Goal: Transaction & Acquisition: Register for event/course

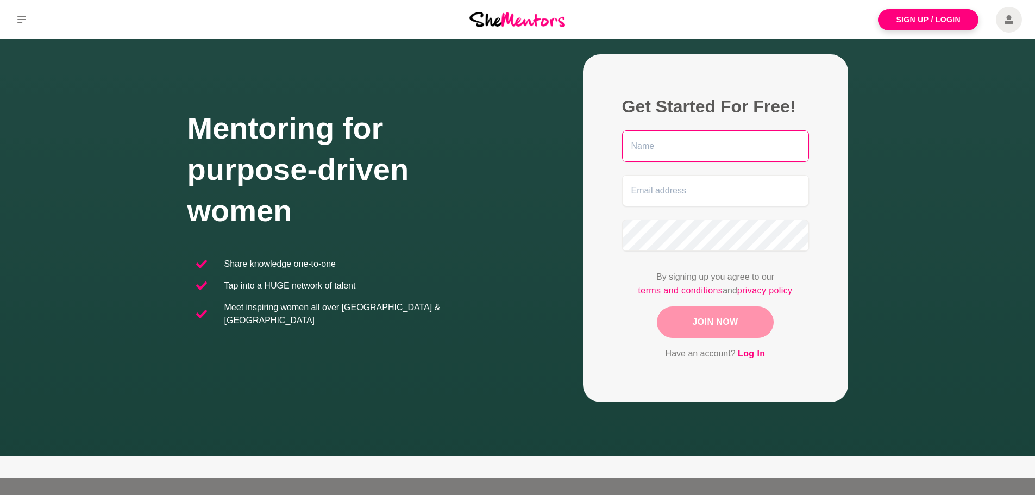
scroll to position [2, 0]
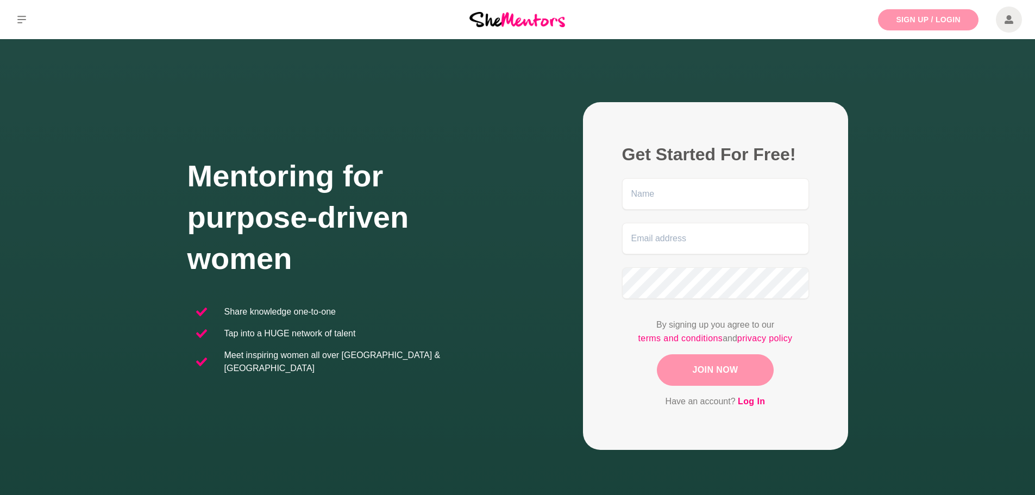
click at [908, 23] on link "Sign Up / Login" at bounding box center [928, 19] width 101 height 21
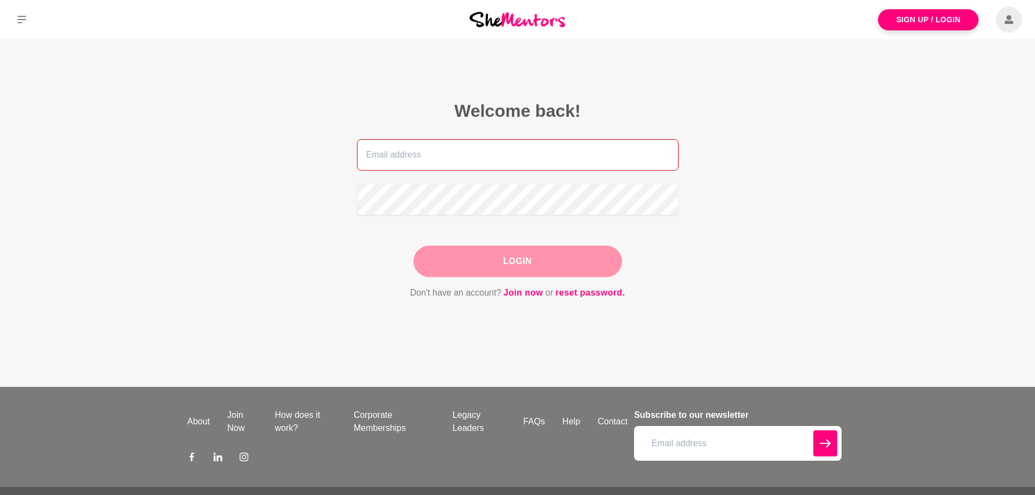
click at [525, 143] on input "email" at bounding box center [518, 155] width 322 height 32
click at [482, 323] on figcaption "Welcome back! Login Don't have an account? Join now or reset password." at bounding box center [518, 200] width 383 height 261
click at [460, 145] on input "email" at bounding box center [518, 155] width 322 height 32
click at [529, 290] on link "Join now" at bounding box center [524, 293] width 40 height 14
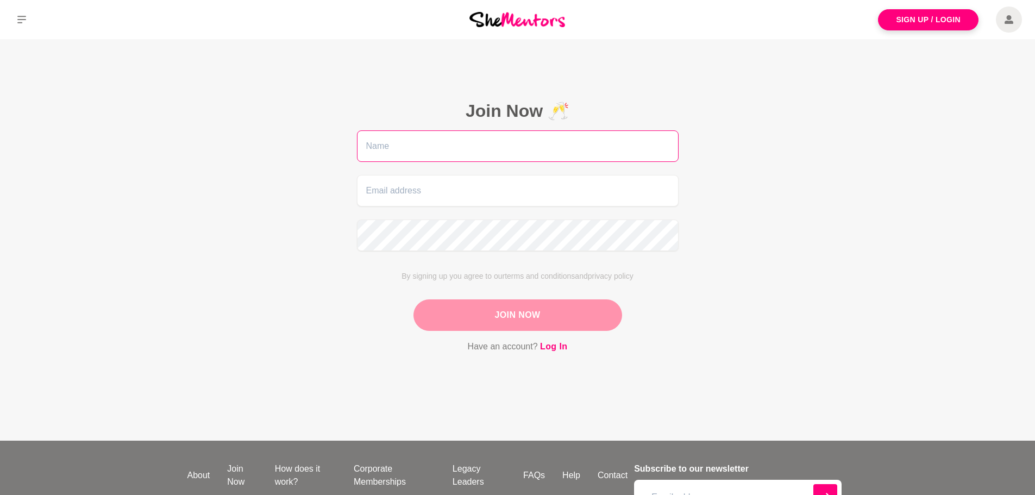
click at [541, 146] on input "text" at bounding box center [518, 146] width 322 height 32
type input "[PERSON_NAME]"
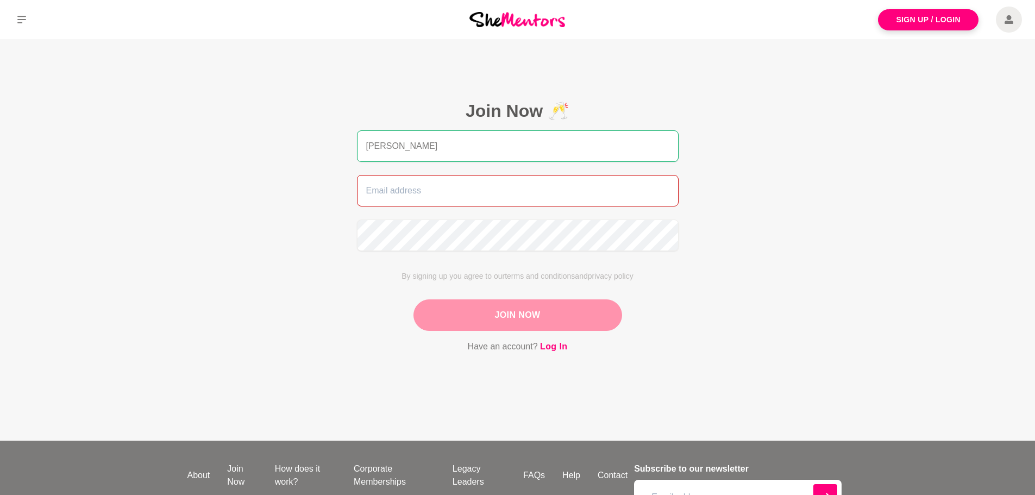
click at [478, 204] on input "email" at bounding box center [518, 191] width 322 height 32
type input "[PERSON_NAME][EMAIL_ADDRESS][DOMAIN_NAME]"
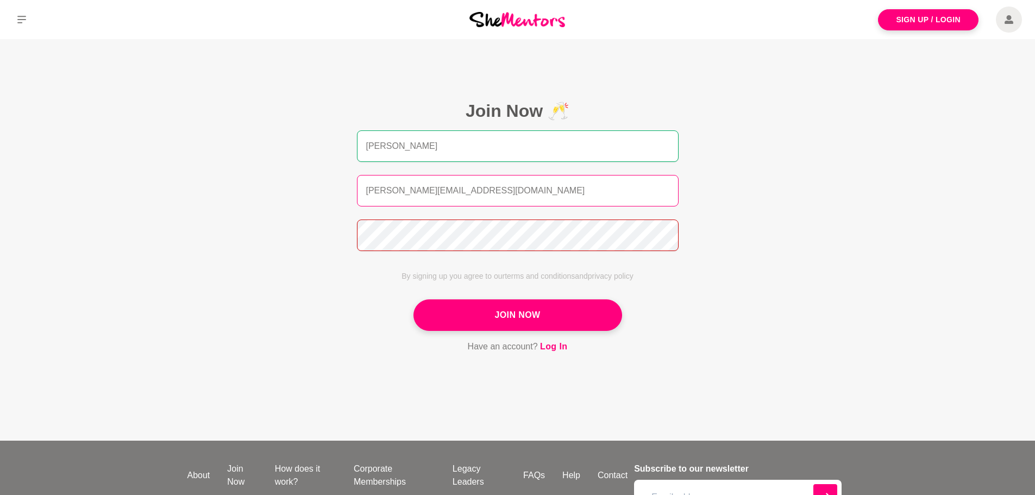
click at [413, 299] on button "Join Now" at bounding box center [517, 315] width 209 height 32
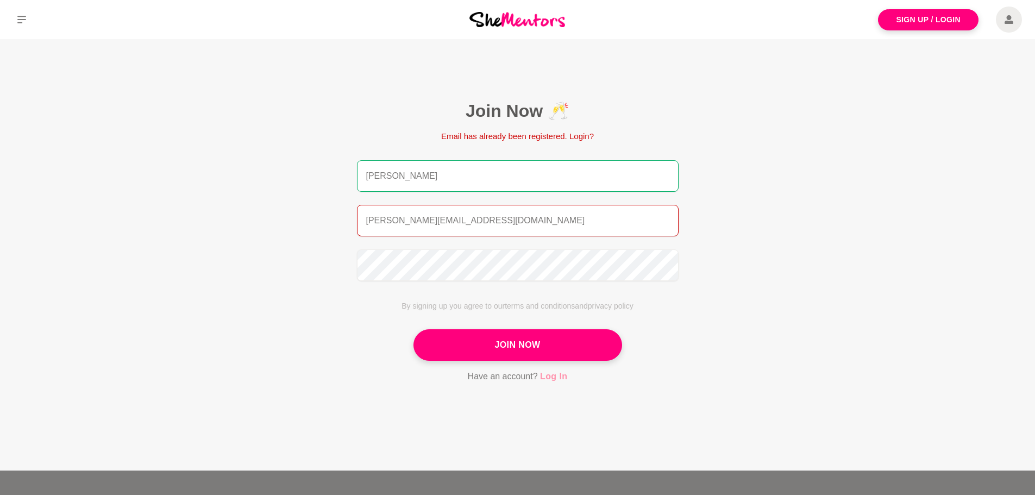
click at [558, 369] on link "Log In" at bounding box center [553, 376] width 27 height 14
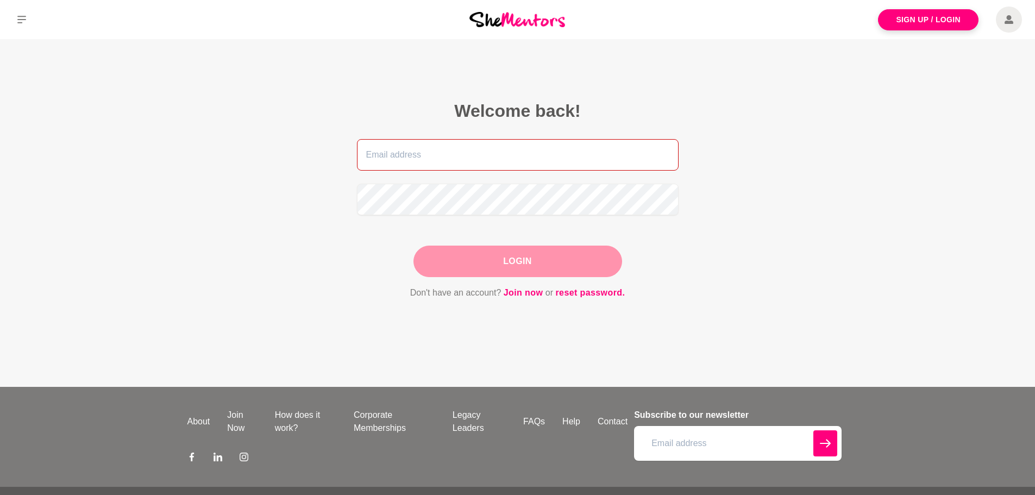
click at [458, 159] on input "email" at bounding box center [518, 155] width 322 height 32
click at [511, 147] on input "email" at bounding box center [518, 155] width 322 height 32
type input "[PERSON_NAME][EMAIL_ADDRESS][DOMAIN_NAME]"
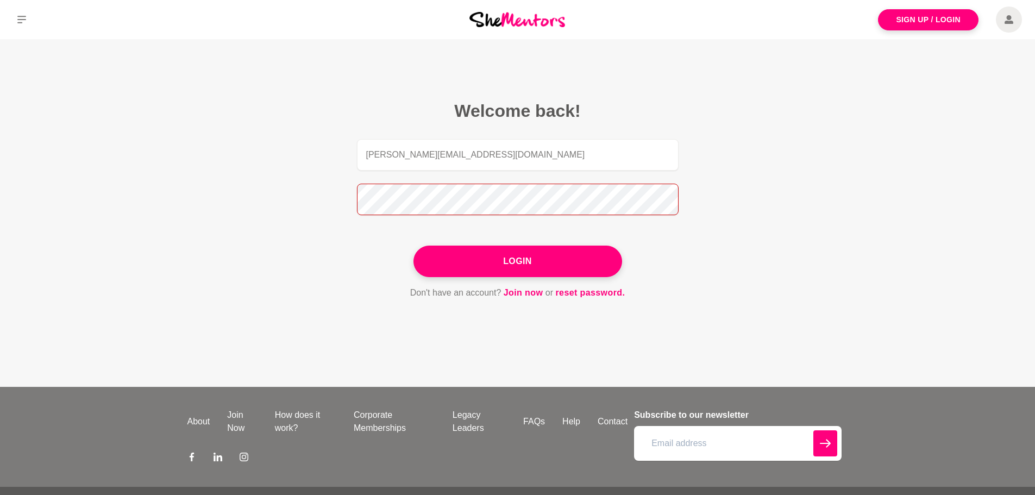
click at [413, 246] on button "Login" at bounding box center [517, 262] width 209 height 32
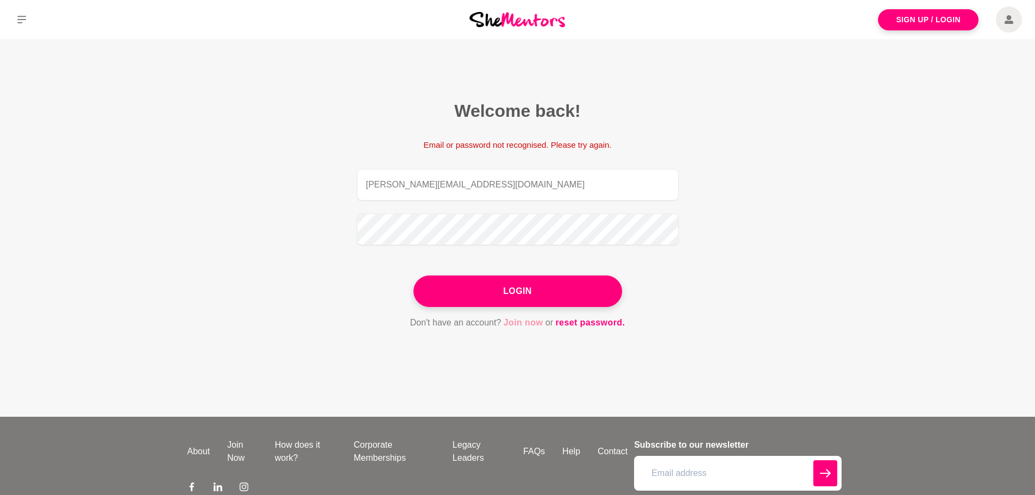
click at [525, 322] on link "Join now" at bounding box center [524, 323] width 40 height 14
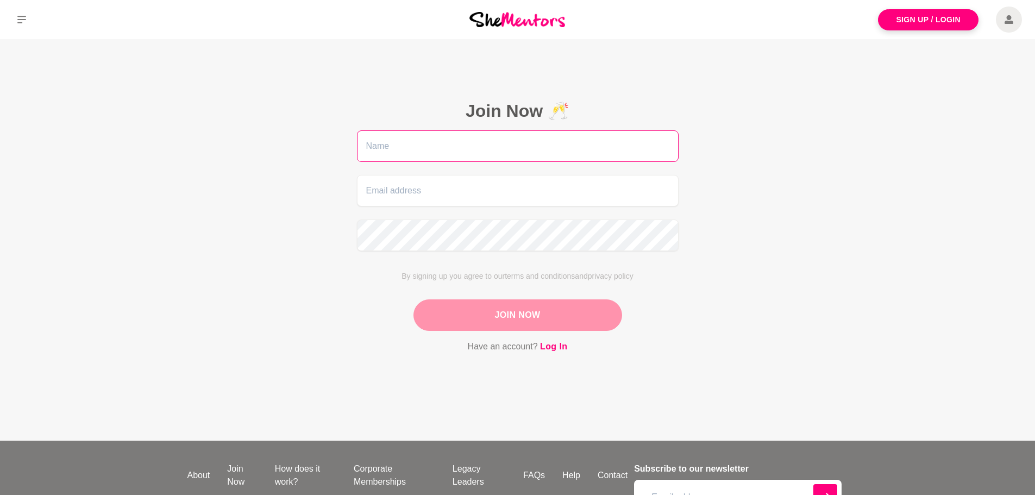
click at [540, 142] on input "text" at bounding box center [518, 146] width 322 height 32
click at [462, 173] on form "By signing up you agree to our terms and conditions and privacy policy Join Now…" at bounding box center [518, 241] width 322 height 223
click at [487, 142] on input "text" at bounding box center [518, 146] width 322 height 32
type input "[PERSON_NAME]"
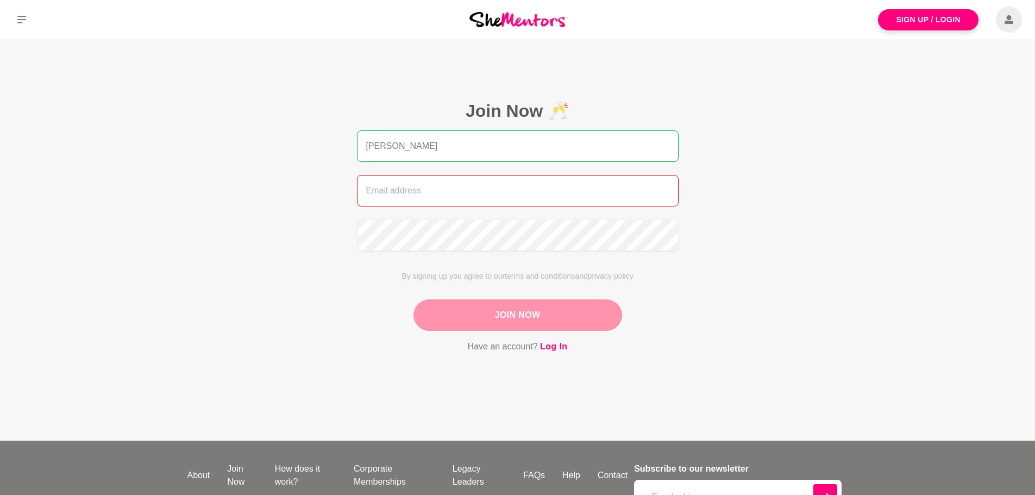
click at [460, 202] on input "email" at bounding box center [518, 191] width 322 height 32
type input "[PERSON_NAME][EMAIL_ADDRESS][PERSON_NAME][DOMAIN_NAME]"
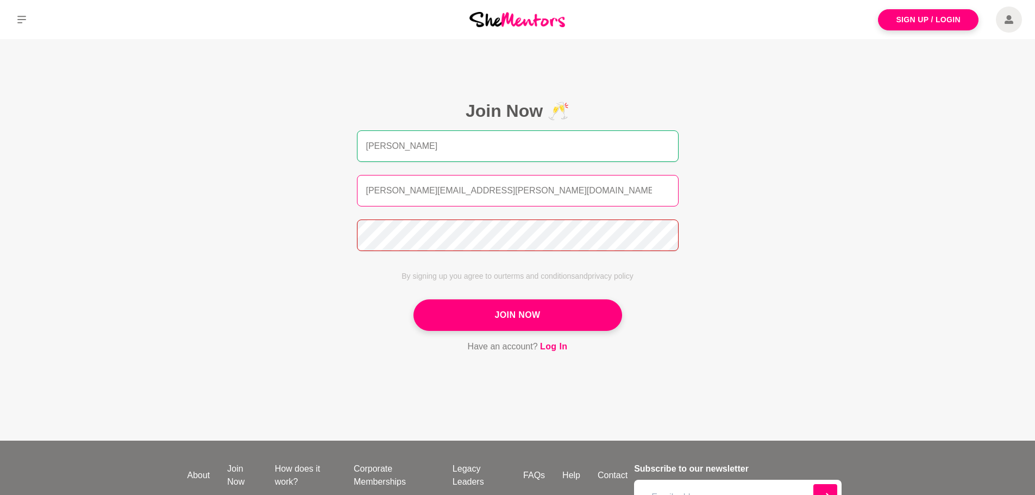
click at [413, 299] on button "Join Now" at bounding box center [517, 315] width 209 height 32
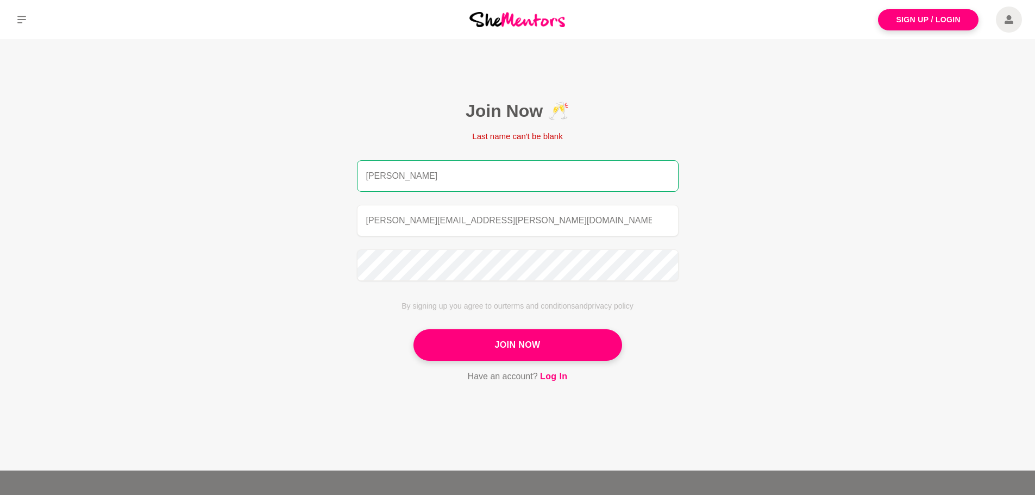
click at [479, 177] on input "[PERSON_NAME]" at bounding box center [518, 176] width 322 height 32
type input "[PERSON_NAME]"
click at [413, 329] on button "Join Now" at bounding box center [517, 345] width 209 height 32
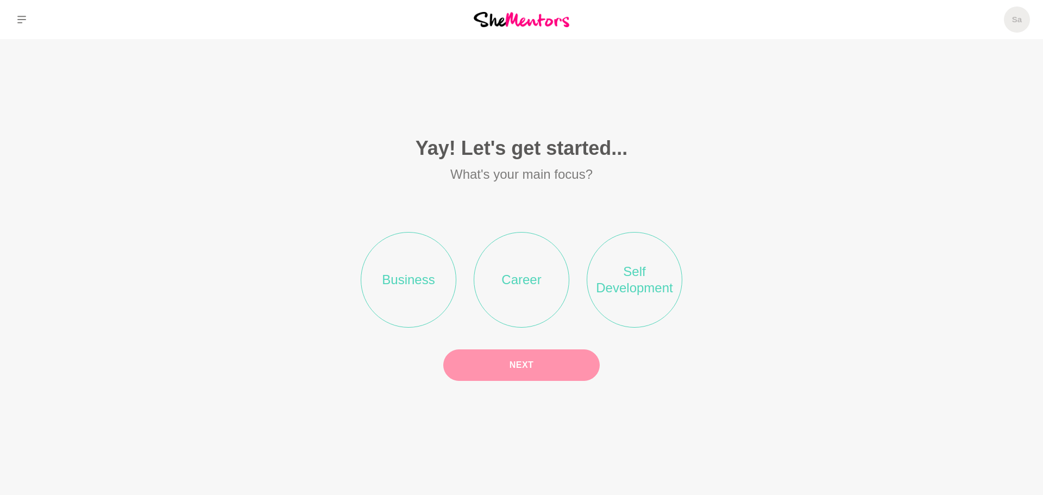
drag, startPoint x: 1040, startPoint y: 123, endPoint x: 1041, endPoint y: 141, distance: 17.4
click at [1034, 140] on html "Sa Dashboard Profile Saved Items Membership Logout Sa Dashboard Profile Saved I…" at bounding box center [521, 247] width 1043 height 495
click at [421, 291] on li "Business" at bounding box center [409, 280] width 96 height 96
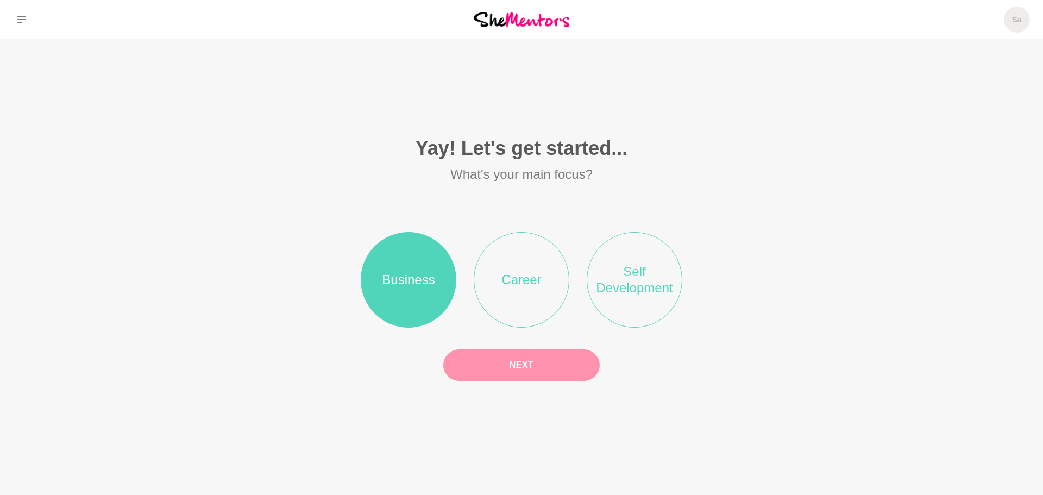
click at [519, 356] on button "Next" at bounding box center [521, 365] width 156 height 32
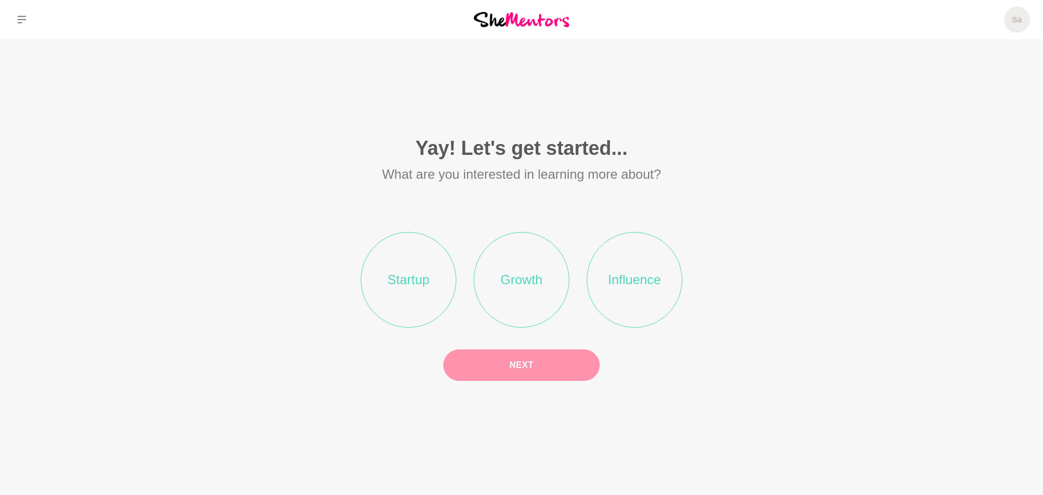
click at [430, 286] on li "Startup" at bounding box center [409, 280] width 96 height 96
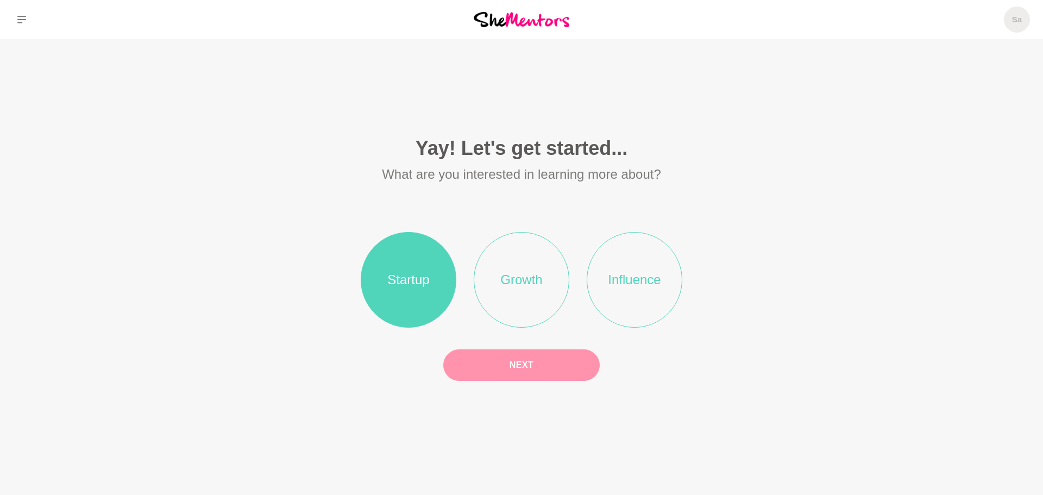
click at [508, 359] on button "Next" at bounding box center [521, 365] width 156 height 32
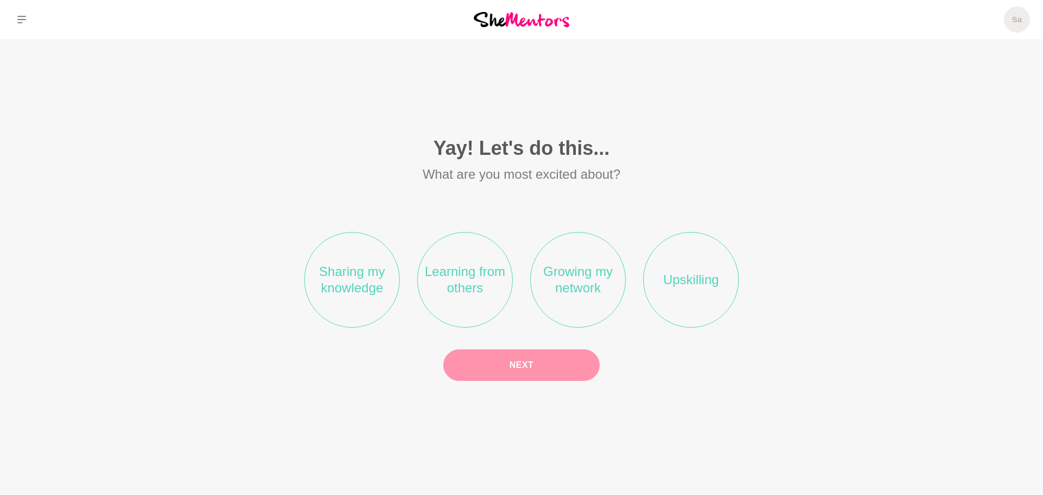
click at [468, 293] on li "Learning from others" at bounding box center [465, 280] width 96 height 96
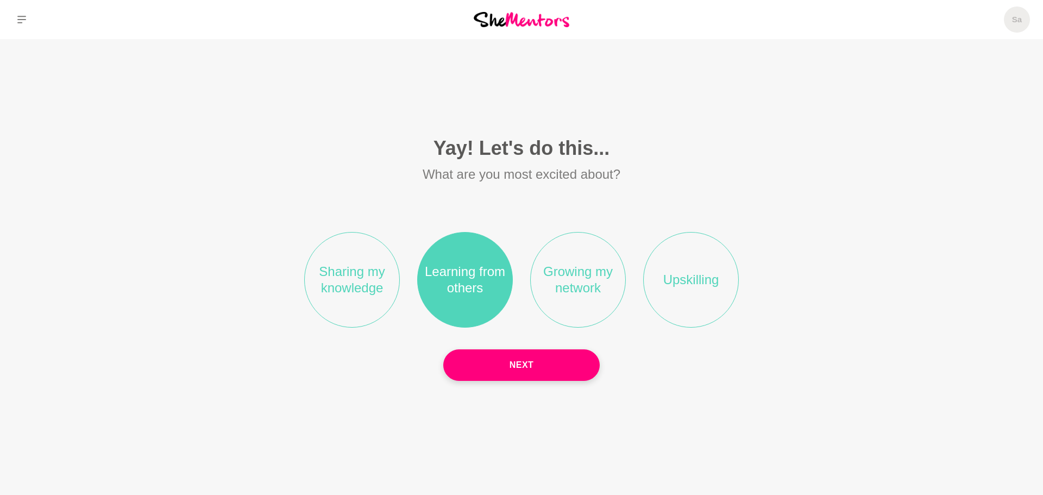
click at [575, 299] on li "Growing my network" at bounding box center [578, 280] width 96 height 96
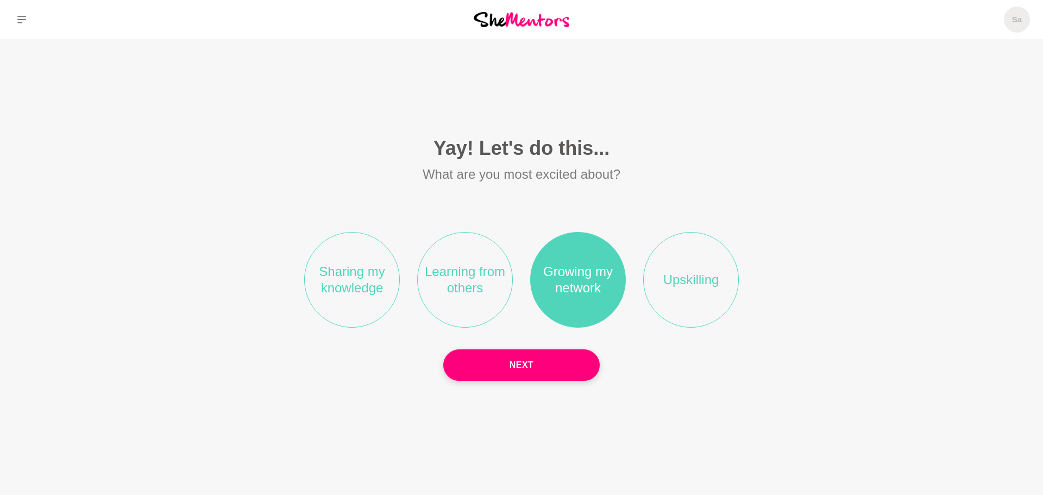
click at [492, 296] on li "Learning from others" at bounding box center [465, 280] width 96 height 96
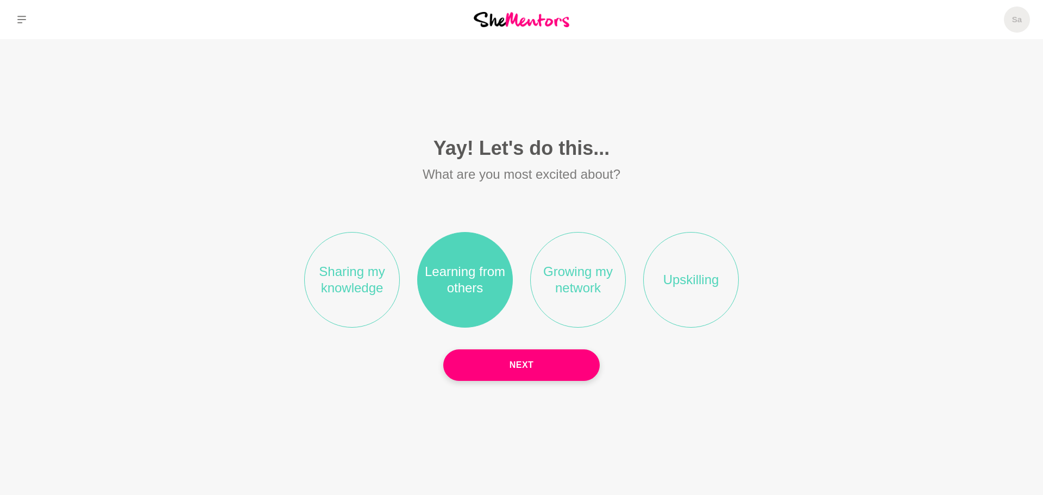
click at [535, 366] on button "Next" at bounding box center [521, 365] width 156 height 32
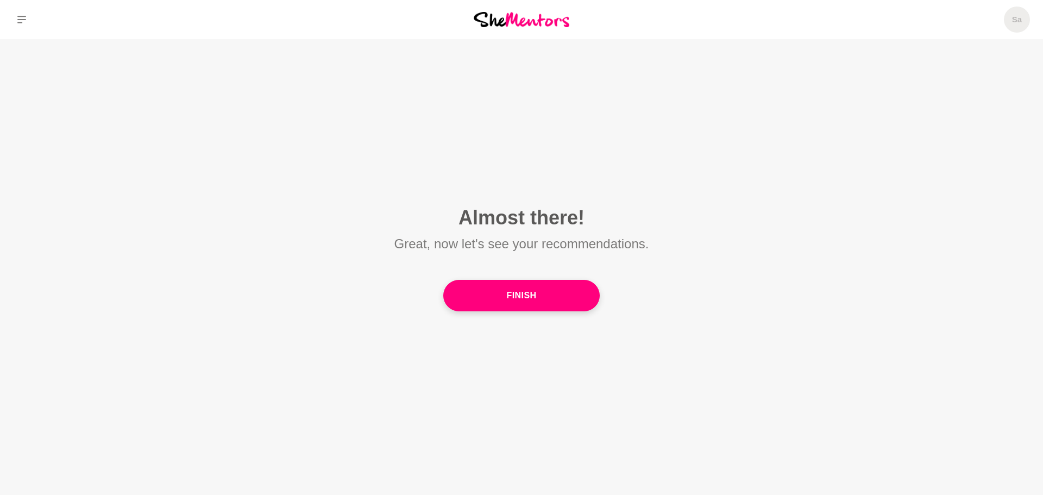
click at [559, 299] on button "Finish" at bounding box center [521, 296] width 156 height 32
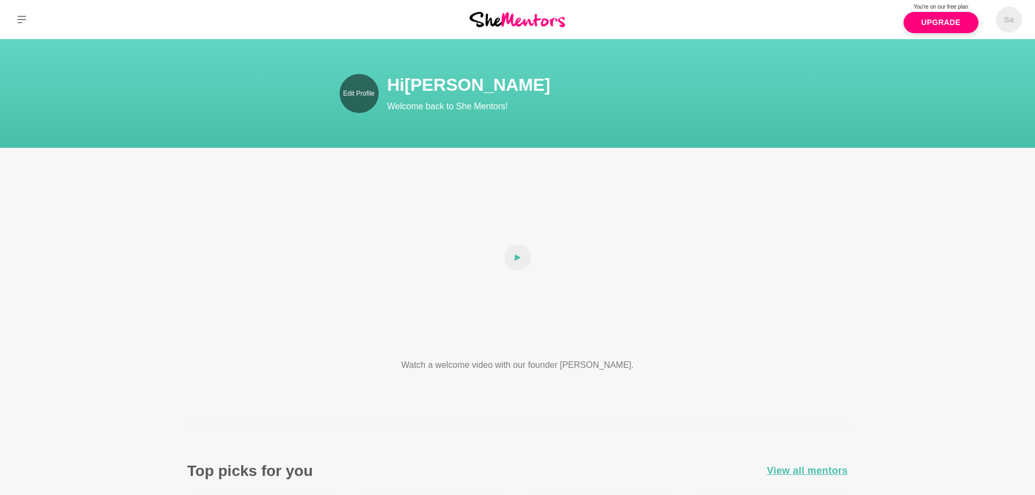
click at [357, 87] on link "Edit Profile" at bounding box center [359, 93] width 39 height 39
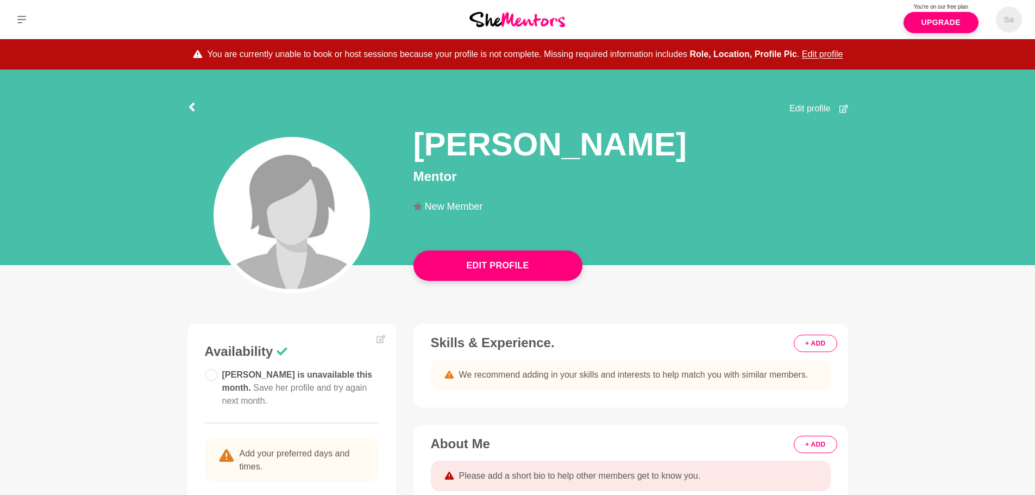
click at [819, 104] on span "Edit profile" at bounding box center [809, 108] width 41 height 13
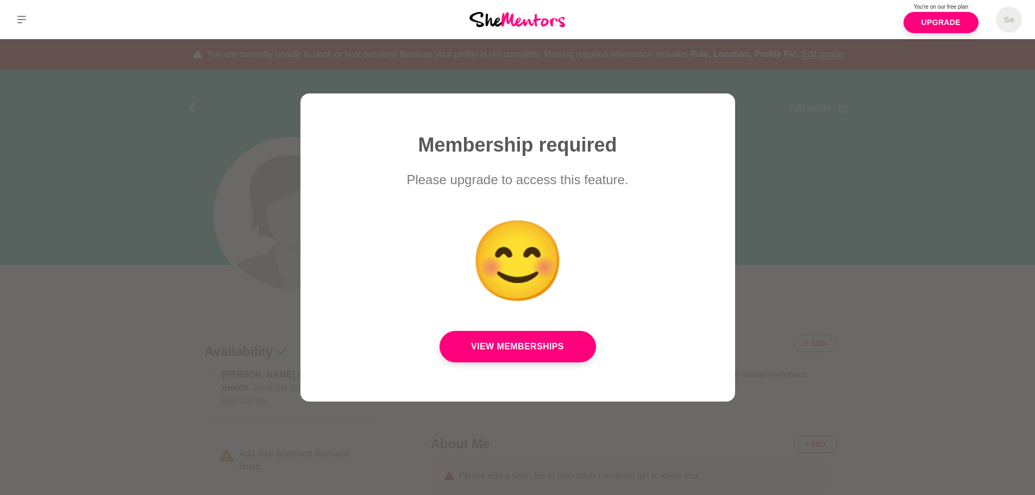
click at [549, 342] on link "View Memberships" at bounding box center [518, 347] width 156 height 32
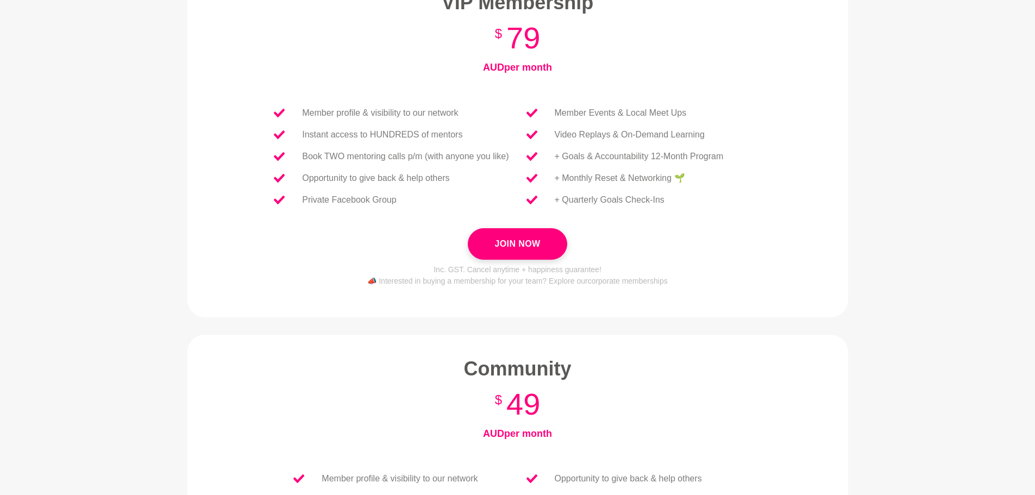
scroll to position [89, 0]
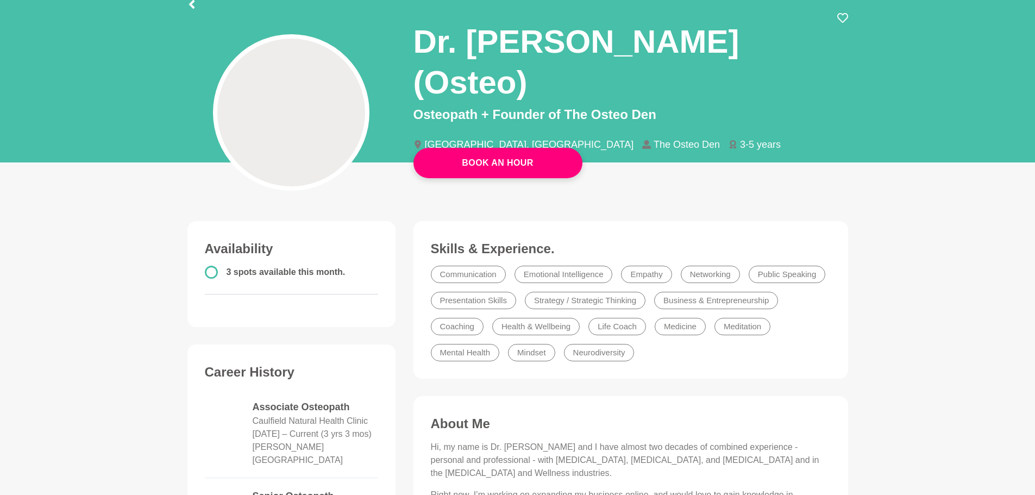
scroll to position [71, 0]
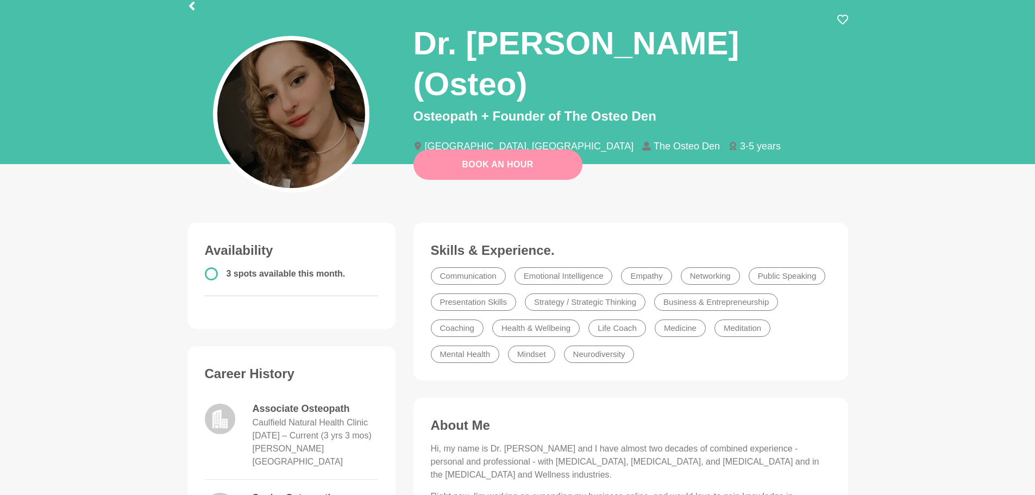
click at [554, 170] on button "Book An Hour" at bounding box center [497, 164] width 169 height 30
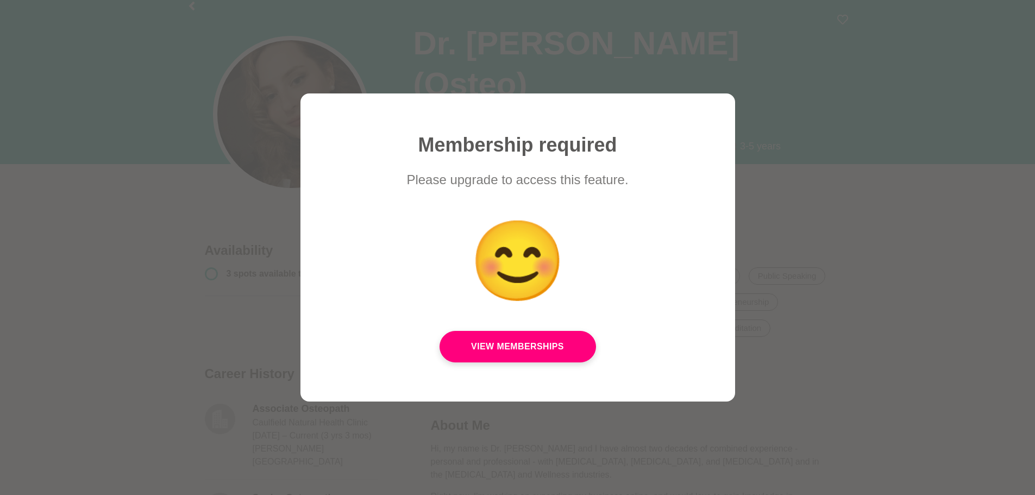
click at [781, 229] on div at bounding box center [517, 247] width 1035 height 495
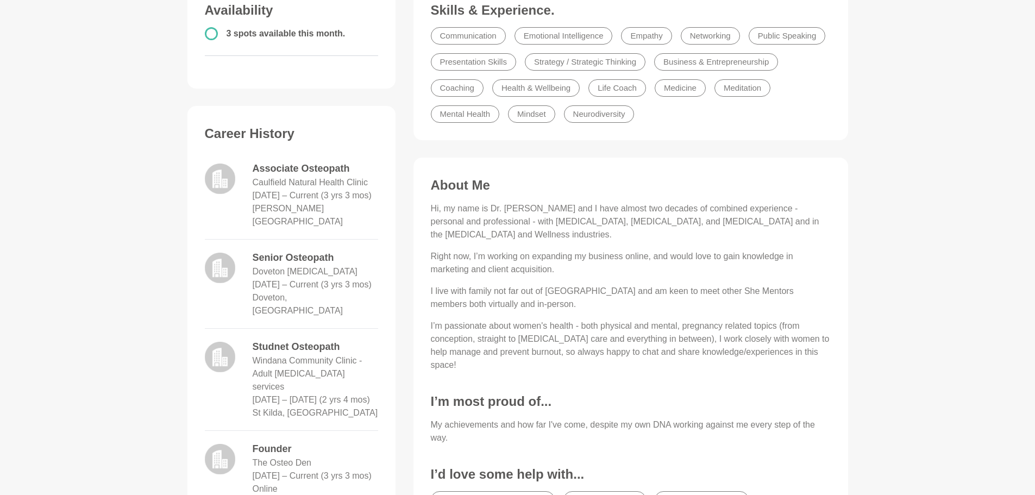
scroll to position [40, 0]
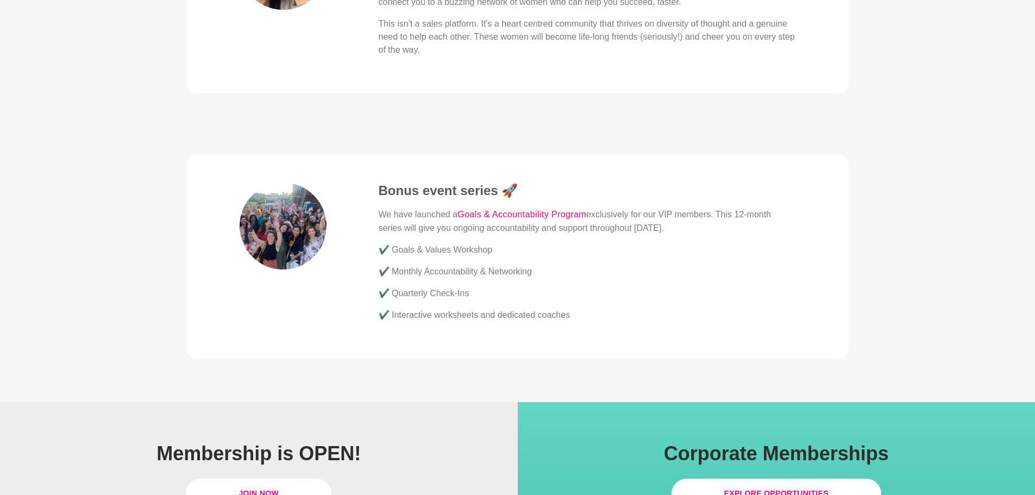
scroll to position [2787, 0]
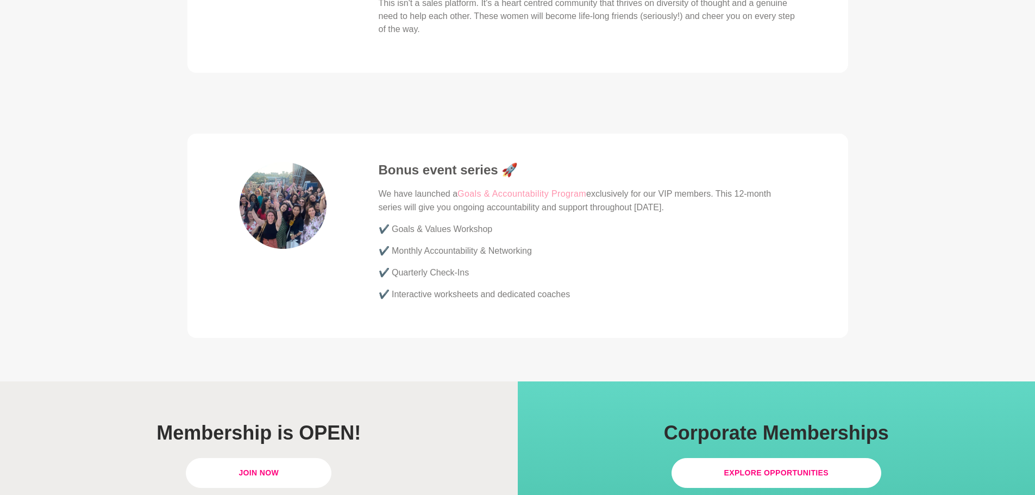
click at [521, 187] on link "Goals & Accountability Program" at bounding box center [521, 194] width 129 height 14
